Goal: Information Seeking & Learning: Learn about a topic

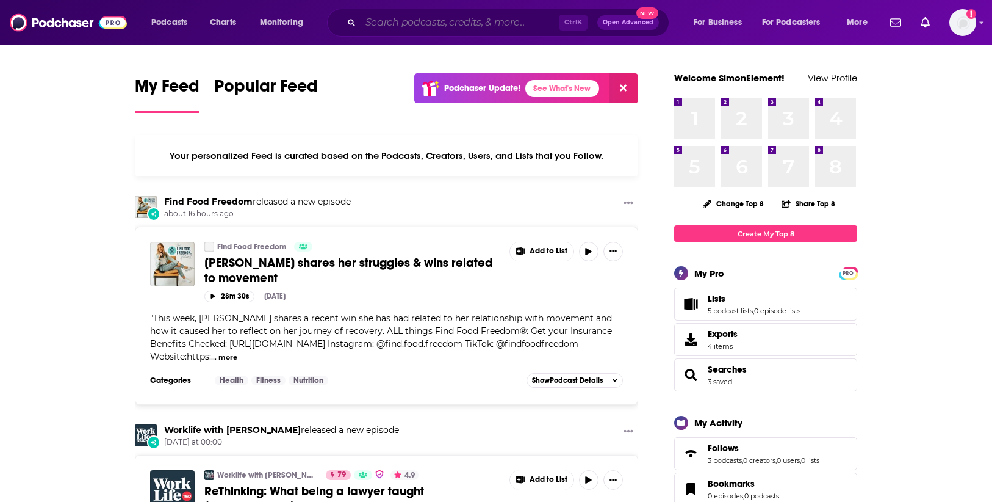
click at [444, 27] on input "Search podcasts, credits, & more..." at bounding box center [460, 23] width 198 height 20
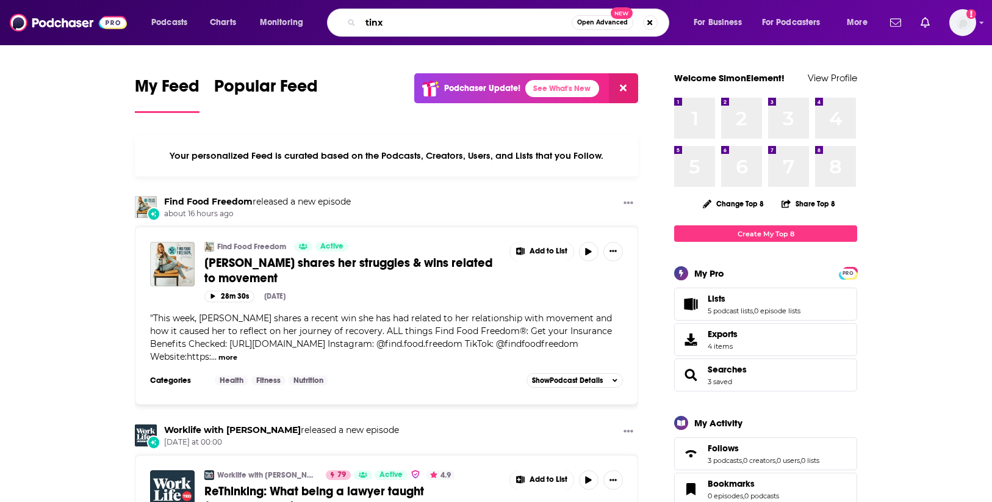
type input "tinx"
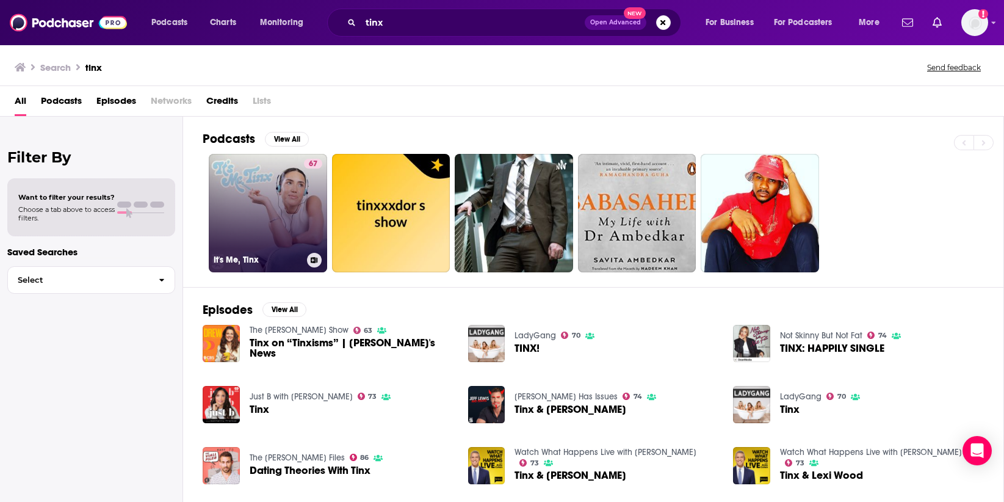
click at [215, 187] on link "67 It's Me, Tinx" at bounding box center [268, 213] width 118 height 118
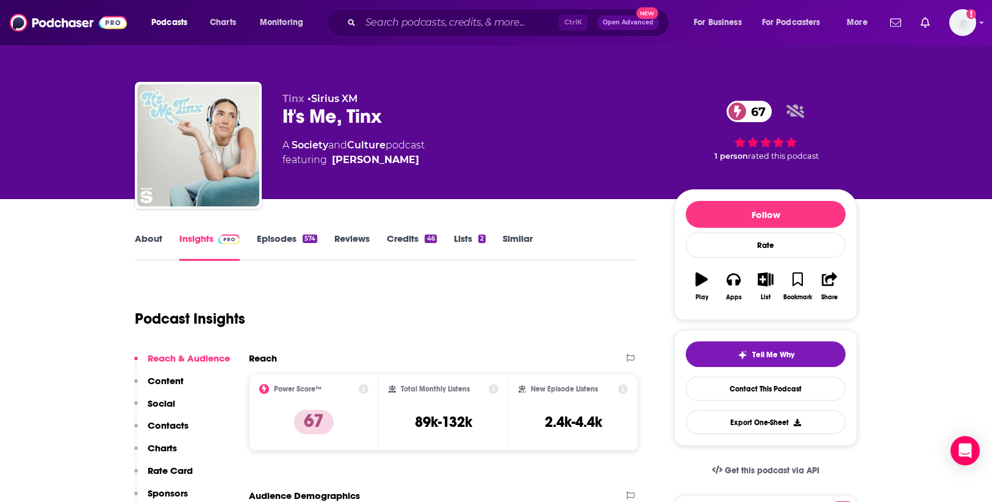
click at [459, 7] on div "Podcasts Charts Monitoring Ctrl K Open Advanced New For Business For Podcasters…" at bounding box center [496, 22] width 992 height 45
click at [449, 27] on input "Search podcasts, credits, & more..." at bounding box center [460, 23] width 198 height 20
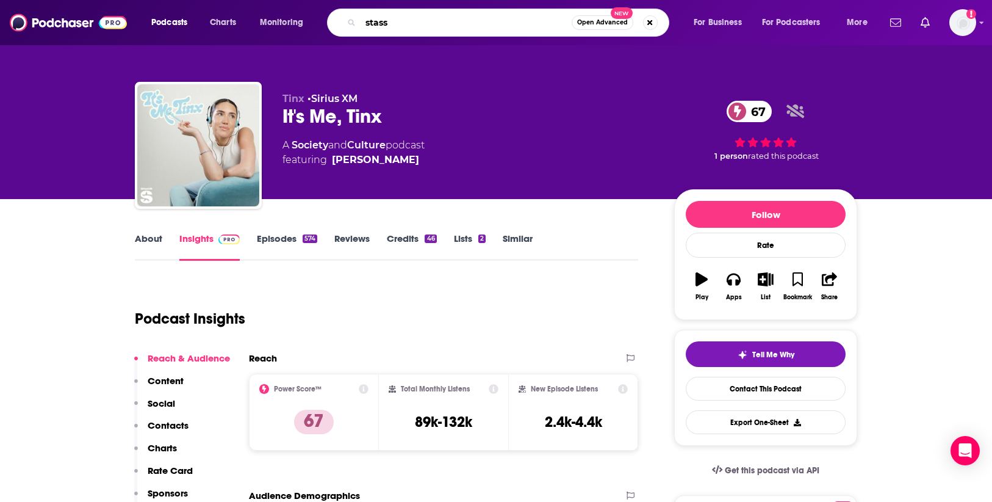
type input "[PERSON_NAME]"
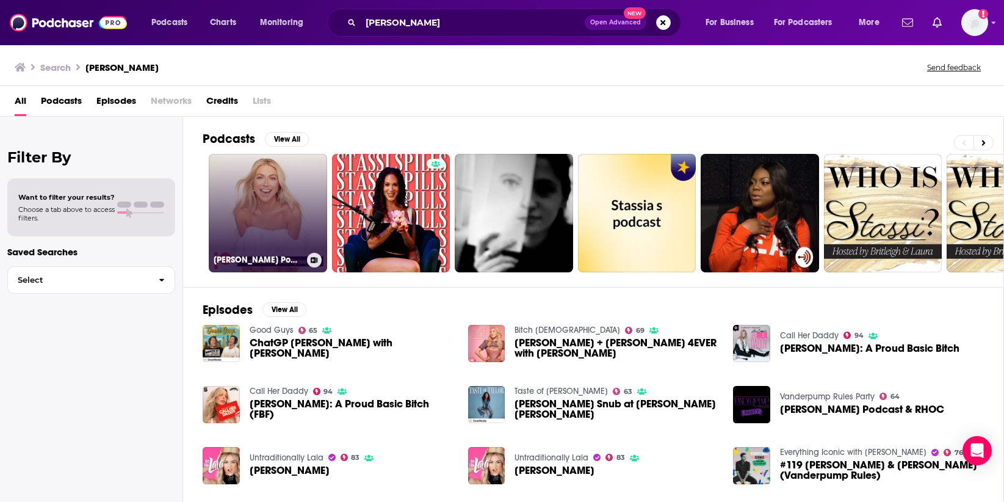
click at [290, 190] on link "[PERSON_NAME] Podcasts" at bounding box center [268, 213] width 118 height 118
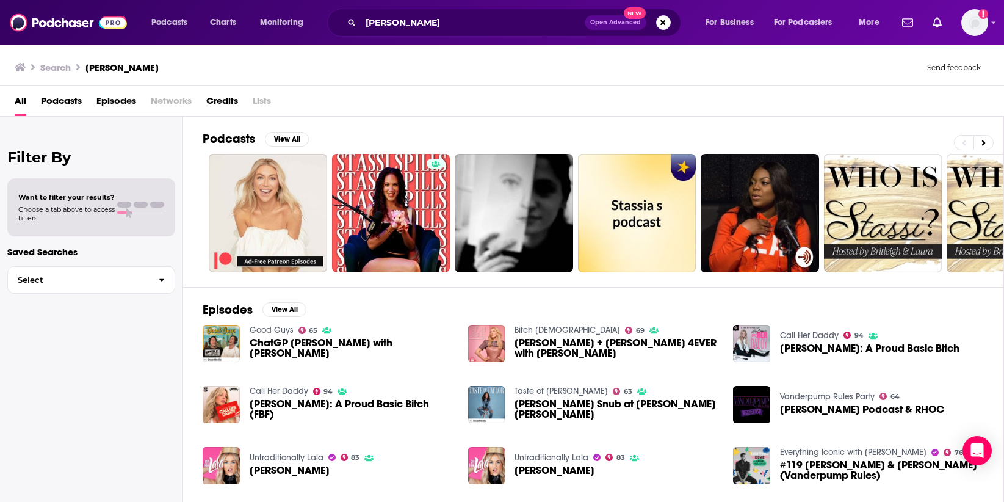
click at [83, 106] on div "All Podcasts Episodes Networks Credits Lists" at bounding box center [504, 103] width 979 height 25
click at [70, 105] on span "Podcasts" at bounding box center [61, 103] width 41 height 25
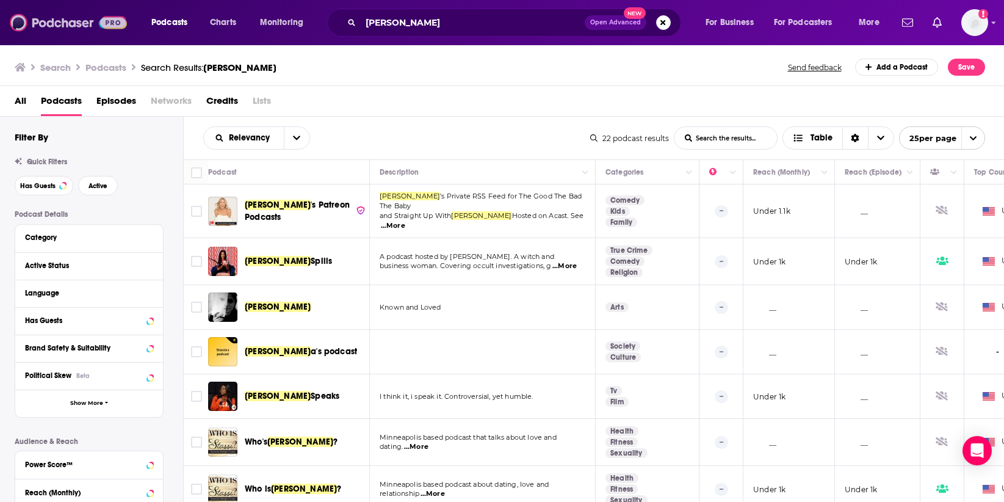
click at [70, 20] on img at bounding box center [68, 22] width 117 height 23
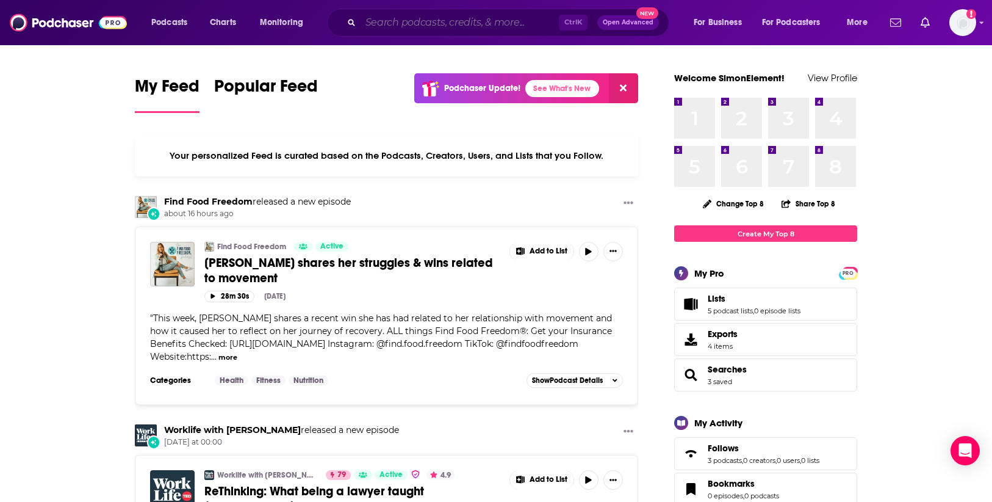
click at [464, 20] on input "Search podcasts, credits, & more..." at bounding box center [460, 23] width 198 height 20
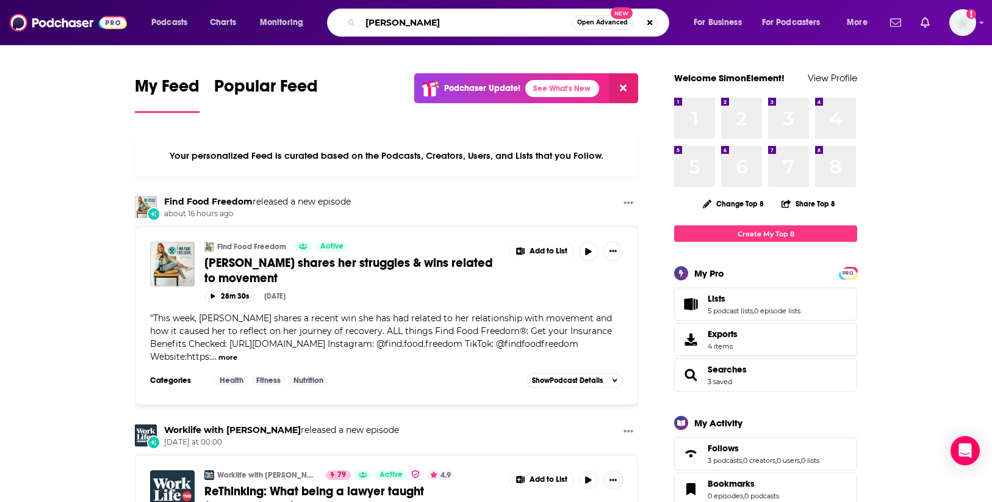
type input "[PERSON_NAME]"
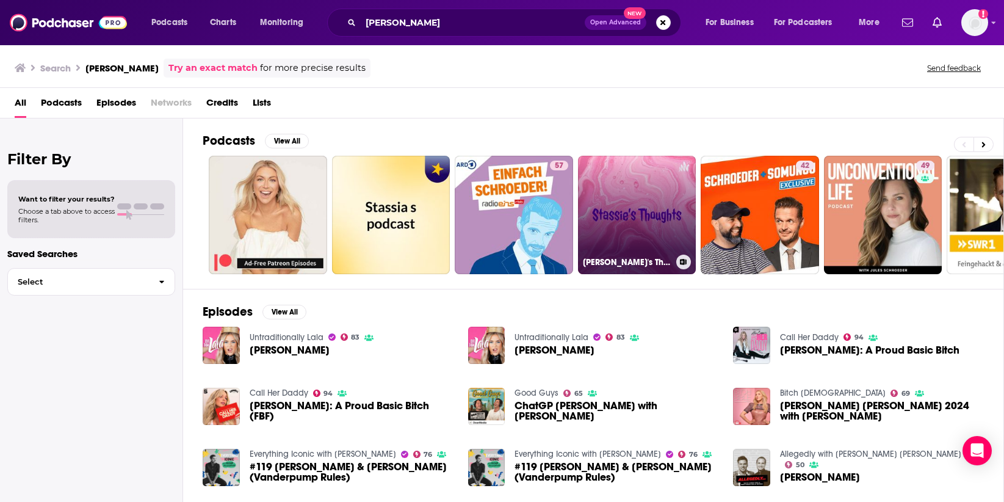
click at [642, 187] on link "[PERSON_NAME]'s Thoughts" at bounding box center [637, 215] width 118 height 118
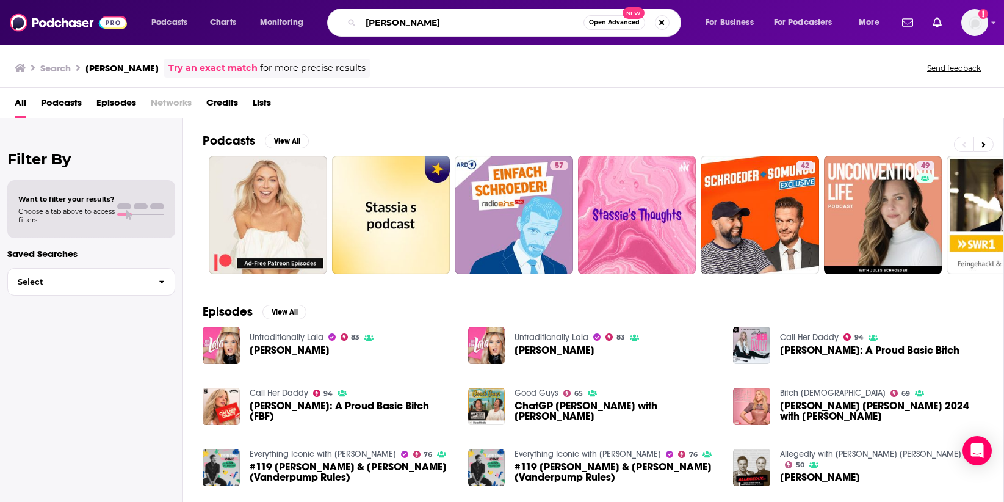
drag, startPoint x: 453, startPoint y: 26, endPoint x: 392, endPoint y: 26, distance: 61.0
click at [392, 26] on input "[PERSON_NAME]" at bounding box center [472, 23] width 223 height 20
type input "[PERSON_NAME]"
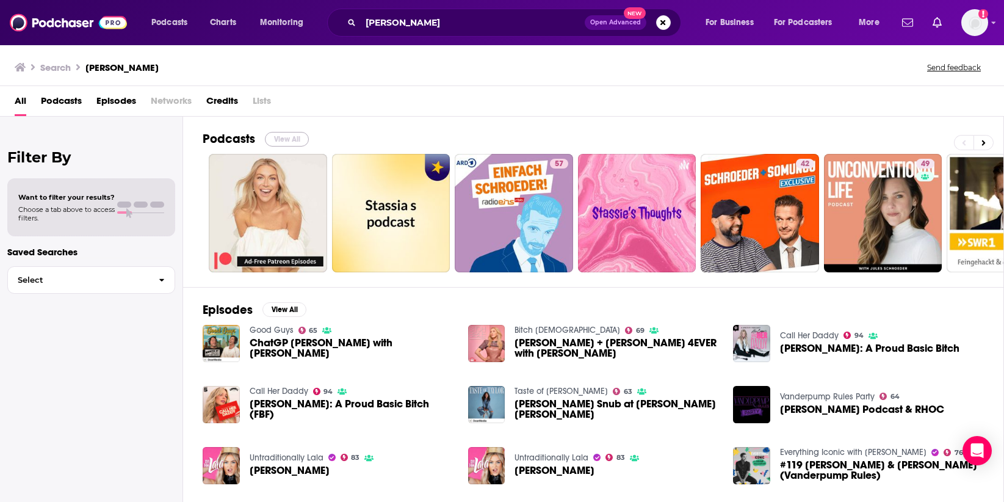
click at [273, 138] on button "View All" at bounding box center [287, 139] width 44 height 15
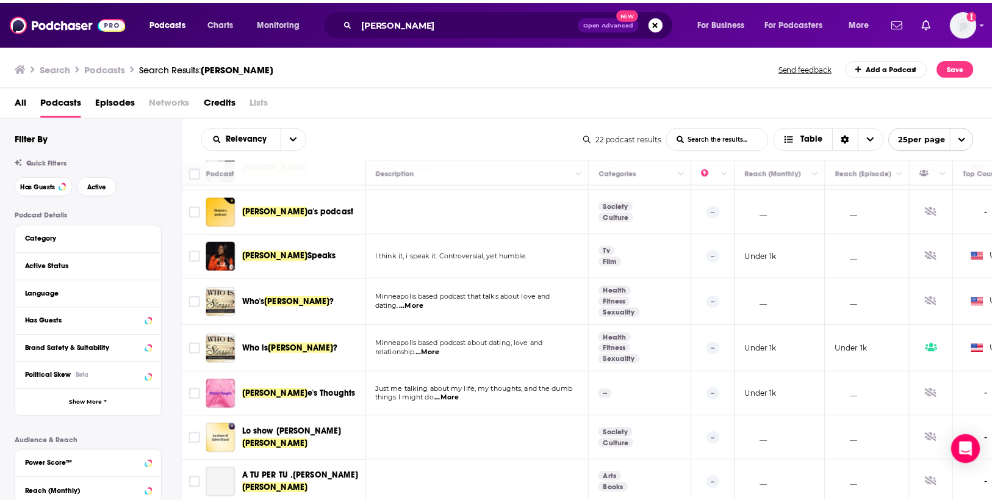
scroll to position [305, 0]
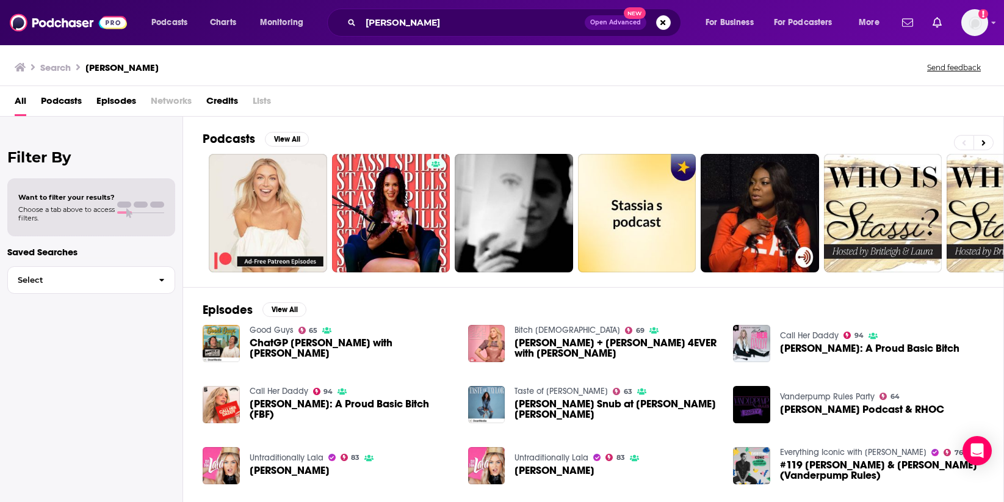
click at [897, 348] on span "[PERSON_NAME]: A Proud Basic Bitch" at bounding box center [869, 348] width 179 height 10
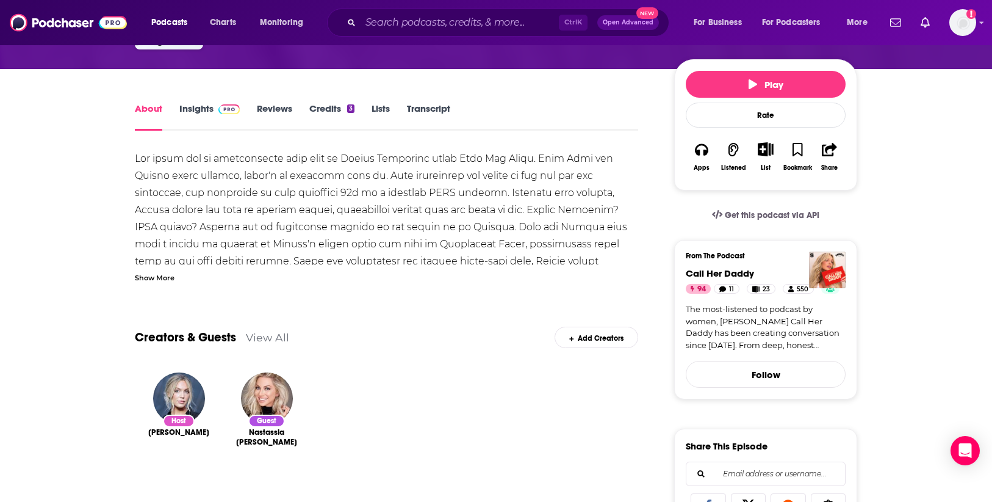
scroll to position [229, 0]
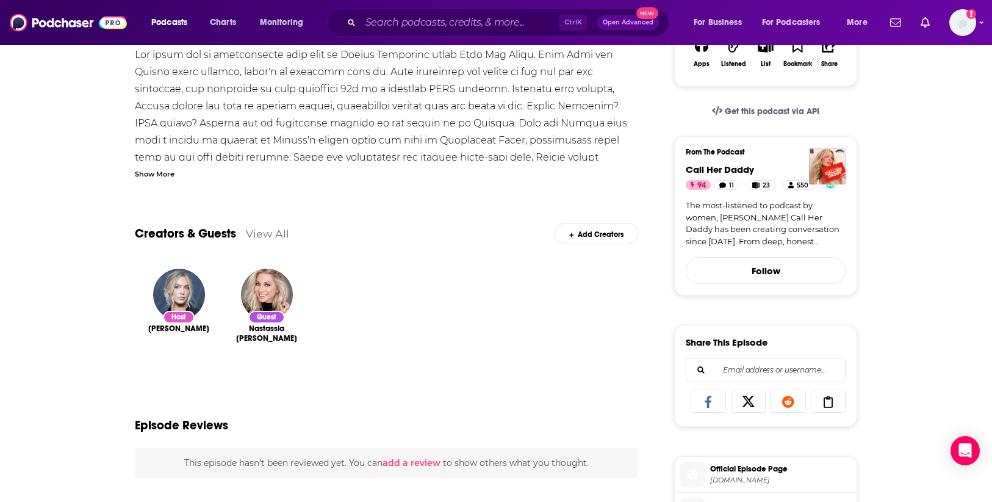
click at [265, 334] on span "Nastassia [PERSON_NAME]" at bounding box center [266, 333] width 68 height 20
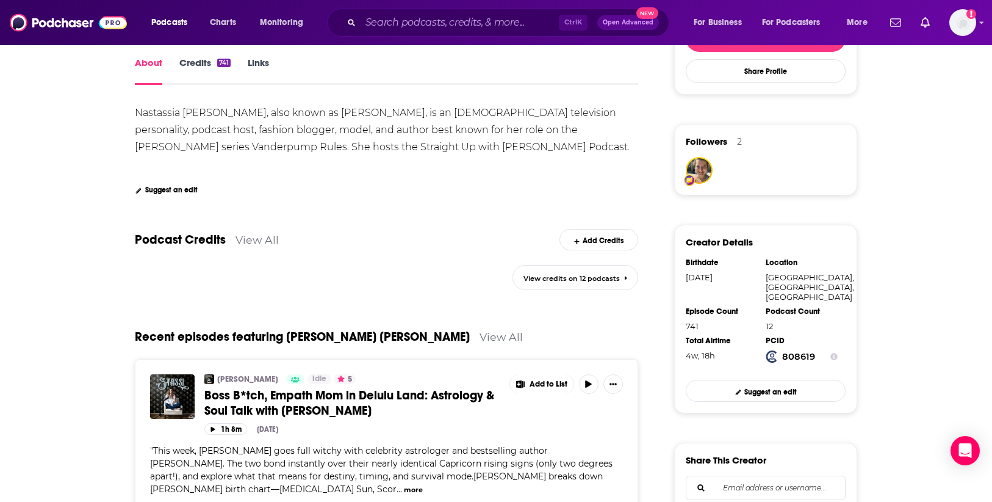
scroll to position [229, 0]
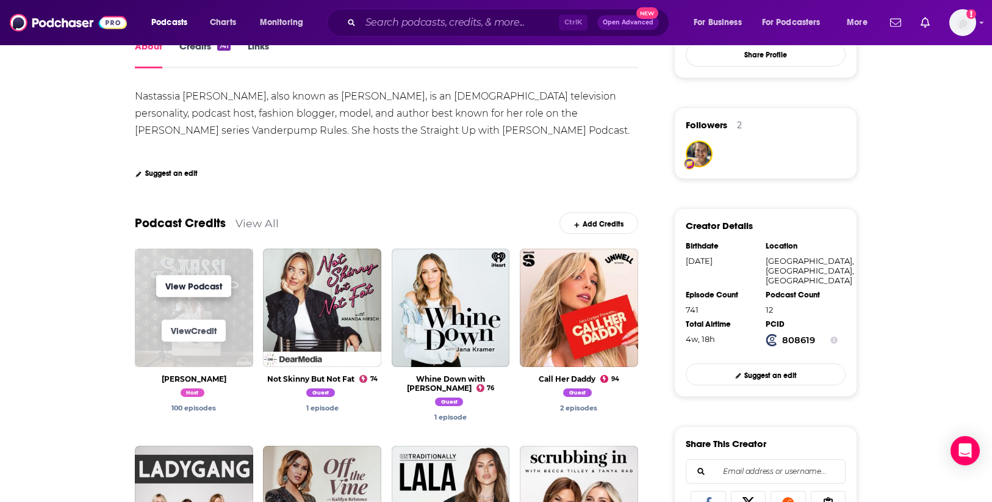
click at [211, 282] on link "View Podcast" at bounding box center [193, 286] width 75 height 22
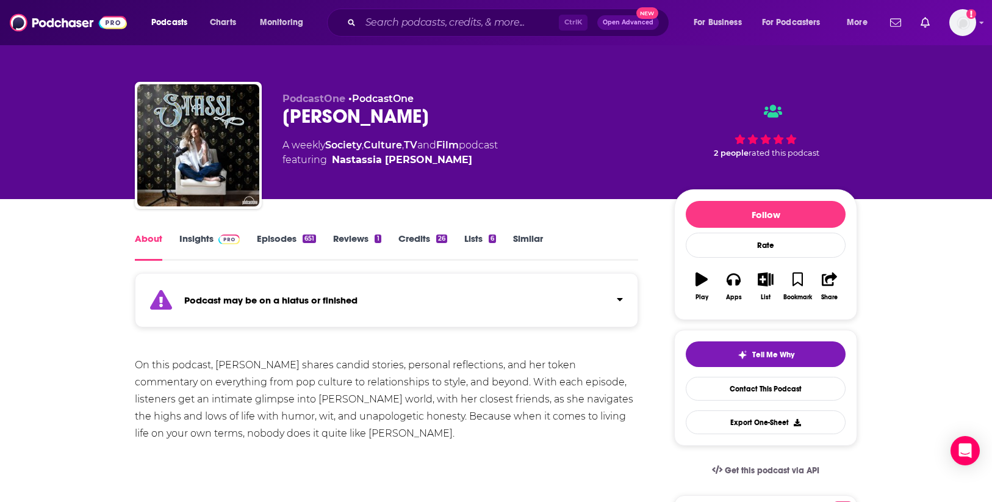
click at [211, 234] on link "Insights" at bounding box center [209, 246] width 60 height 28
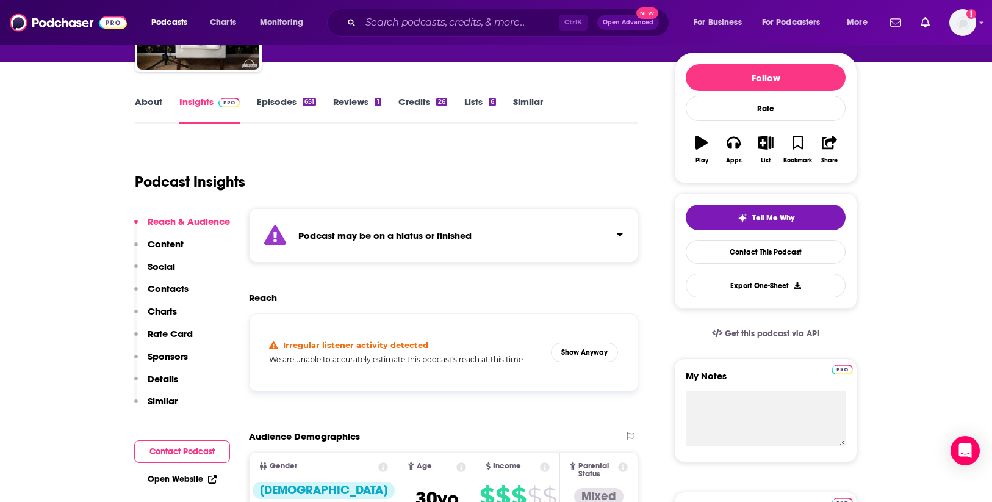
scroll to position [76, 0]
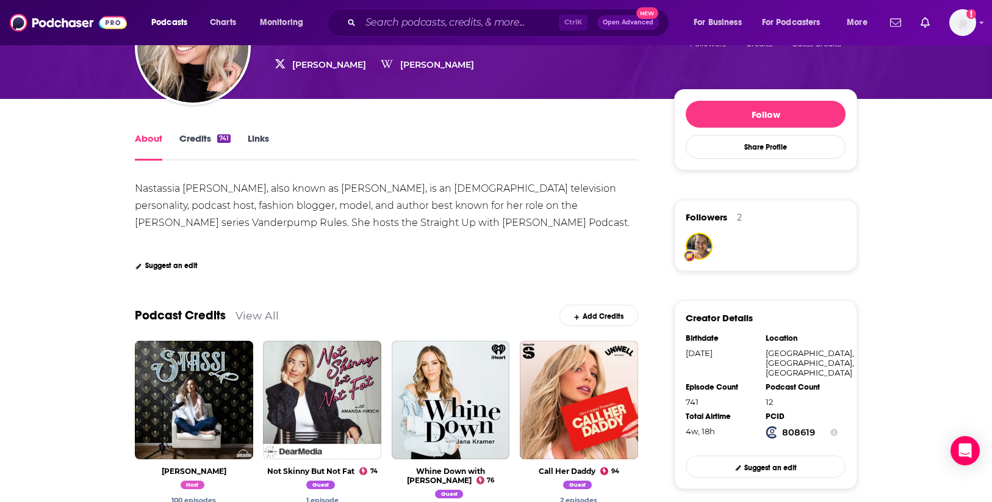
scroll to position [229, 0]
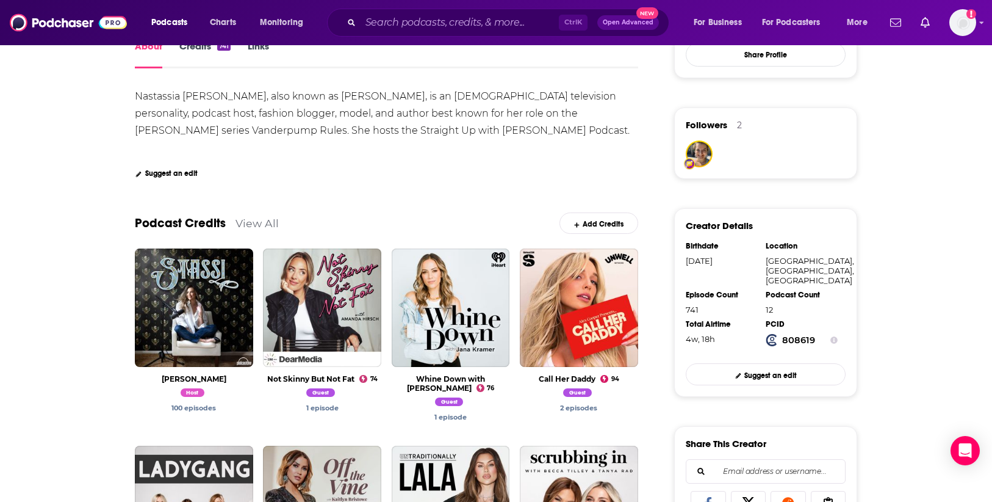
click at [239, 221] on link "View All" at bounding box center [257, 223] width 43 height 13
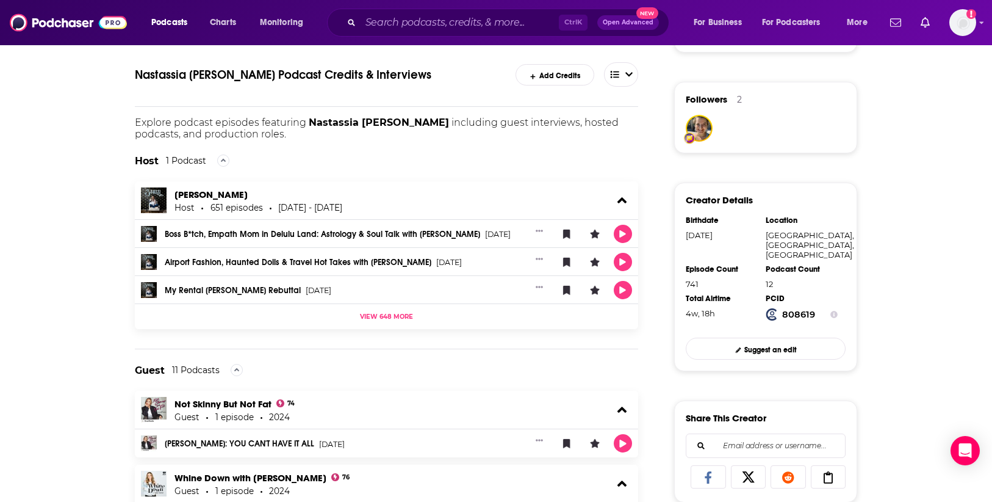
scroll to position [229, 0]
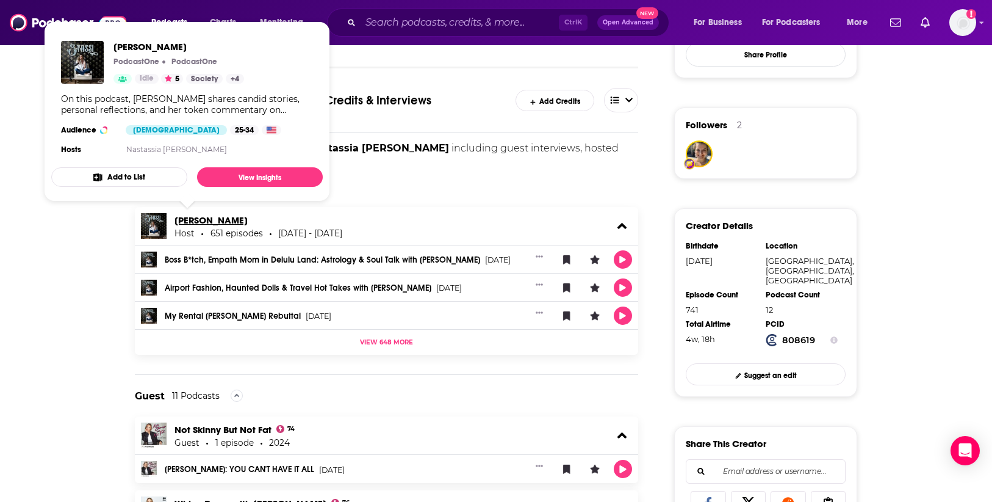
click at [178, 218] on link "[PERSON_NAME]" at bounding box center [211, 220] width 73 height 12
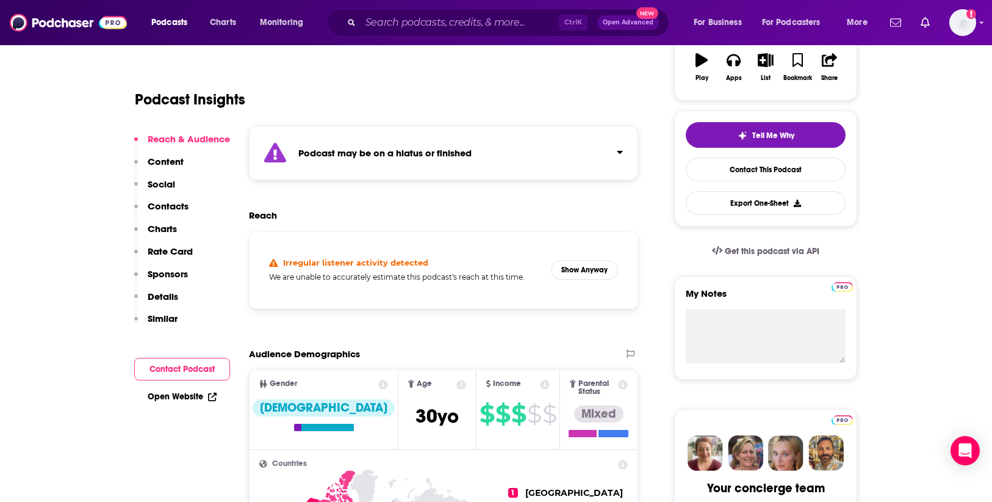
scroll to position [229, 0]
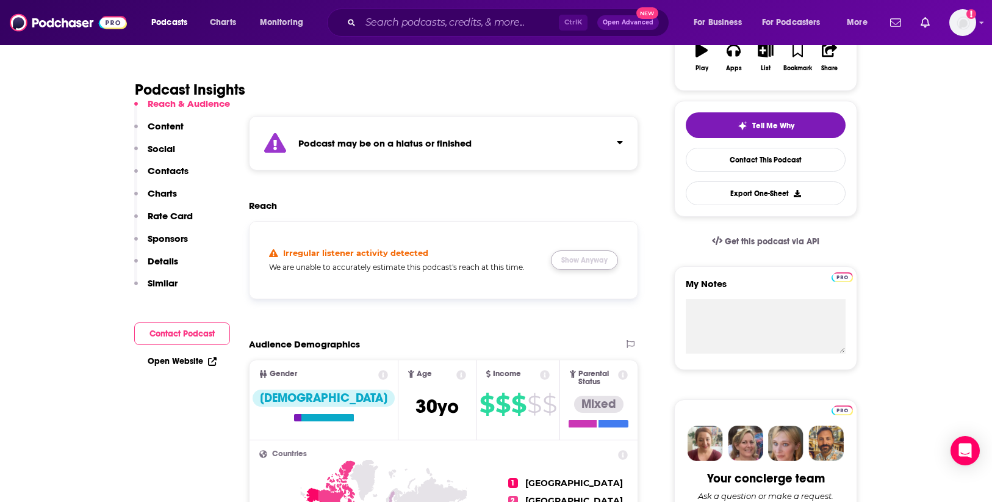
click at [566, 254] on button "Show Anyway" at bounding box center [584, 260] width 67 height 20
